Goal: Transaction & Acquisition: Purchase product/service

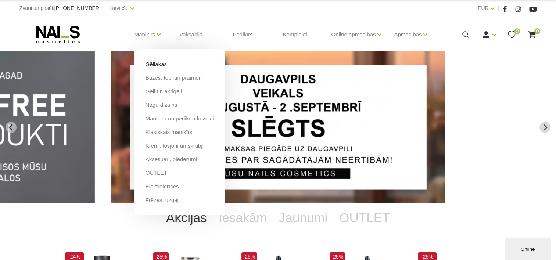
click at [155, 66] on link "Gēllakas" at bounding box center [155, 64] width 21 height 8
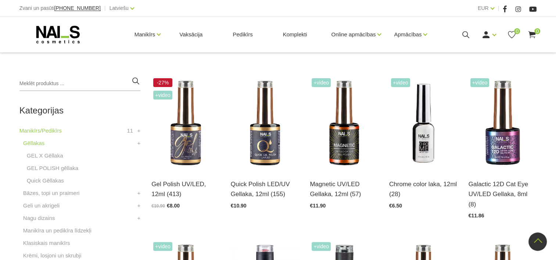
scroll to position [151, 0]
click at [66, 169] on link "GEL POLISH gēllaka" at bounding box center [52, 167] width 51 height 9
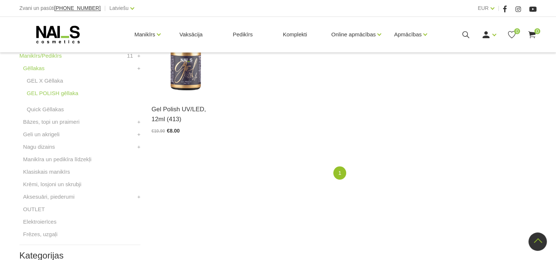
scroll to position [229, 0]
